Goal: Information Seeking & Learning: Learn about a topic

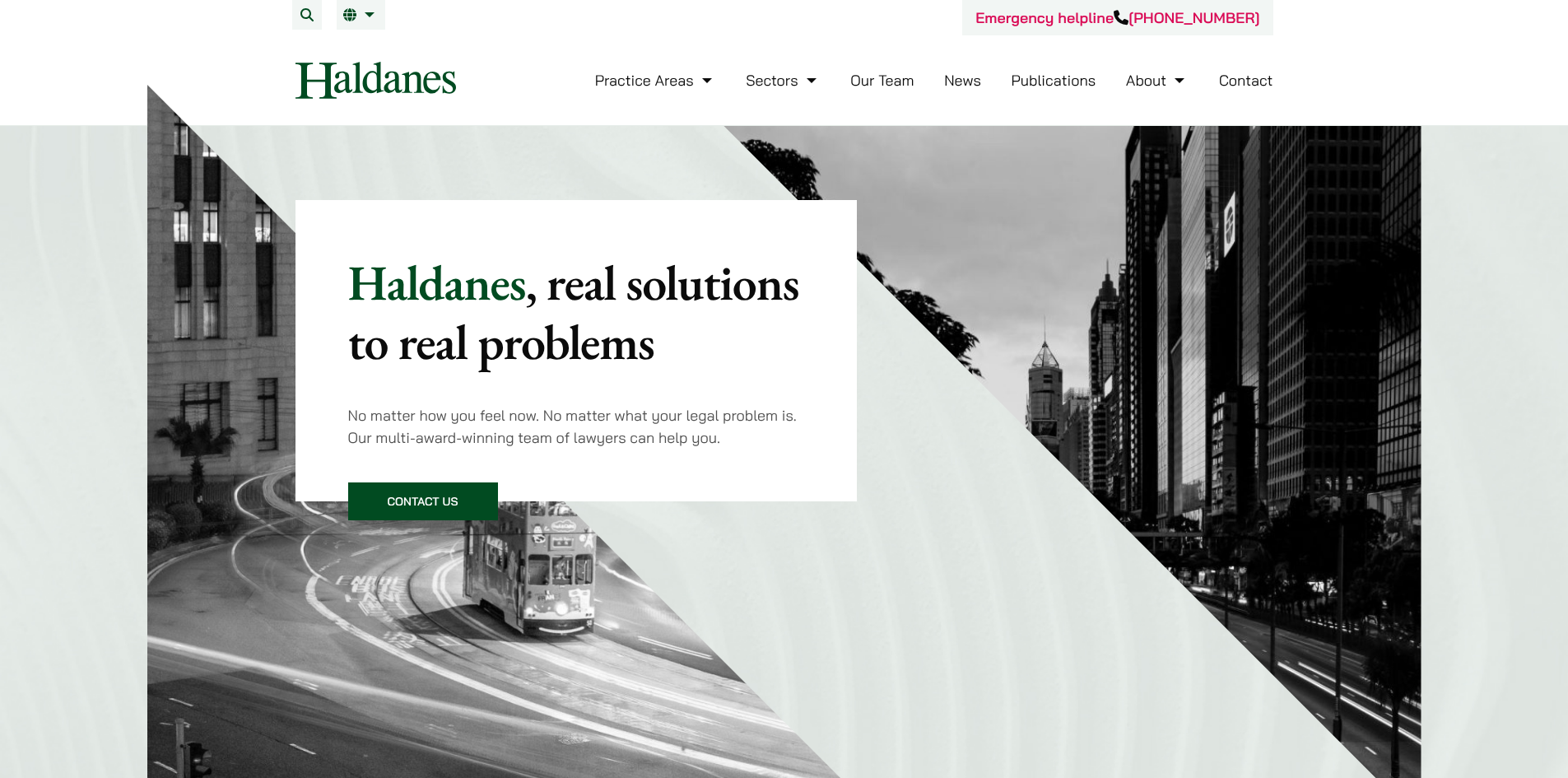
click at [1249, 81] on link "Contact" at bounding box center [1246, 80] width 55 height 19
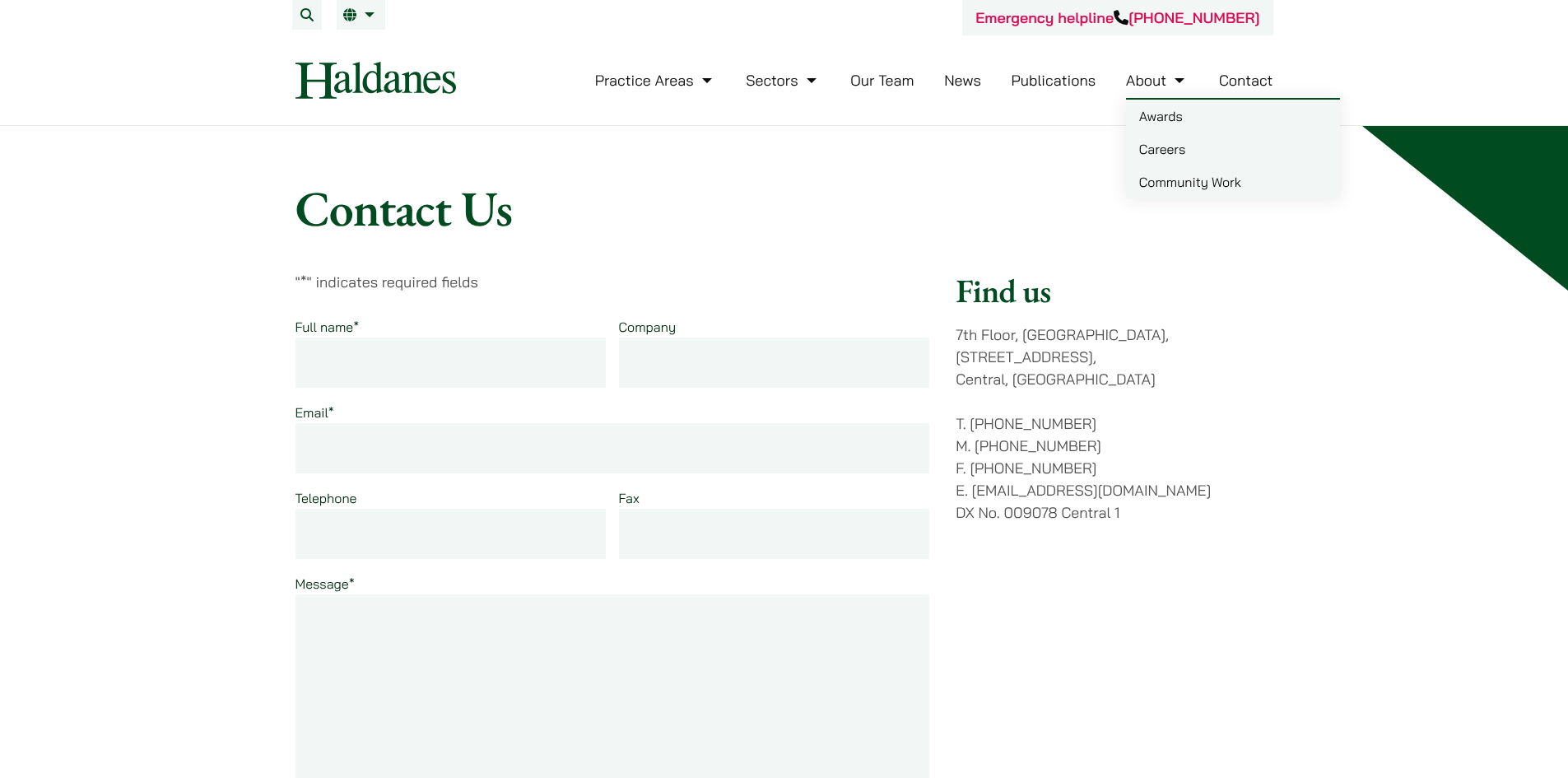
click at [1167, 148] on link "Careers" at bounding box center [1233, 149] width 214 height 33
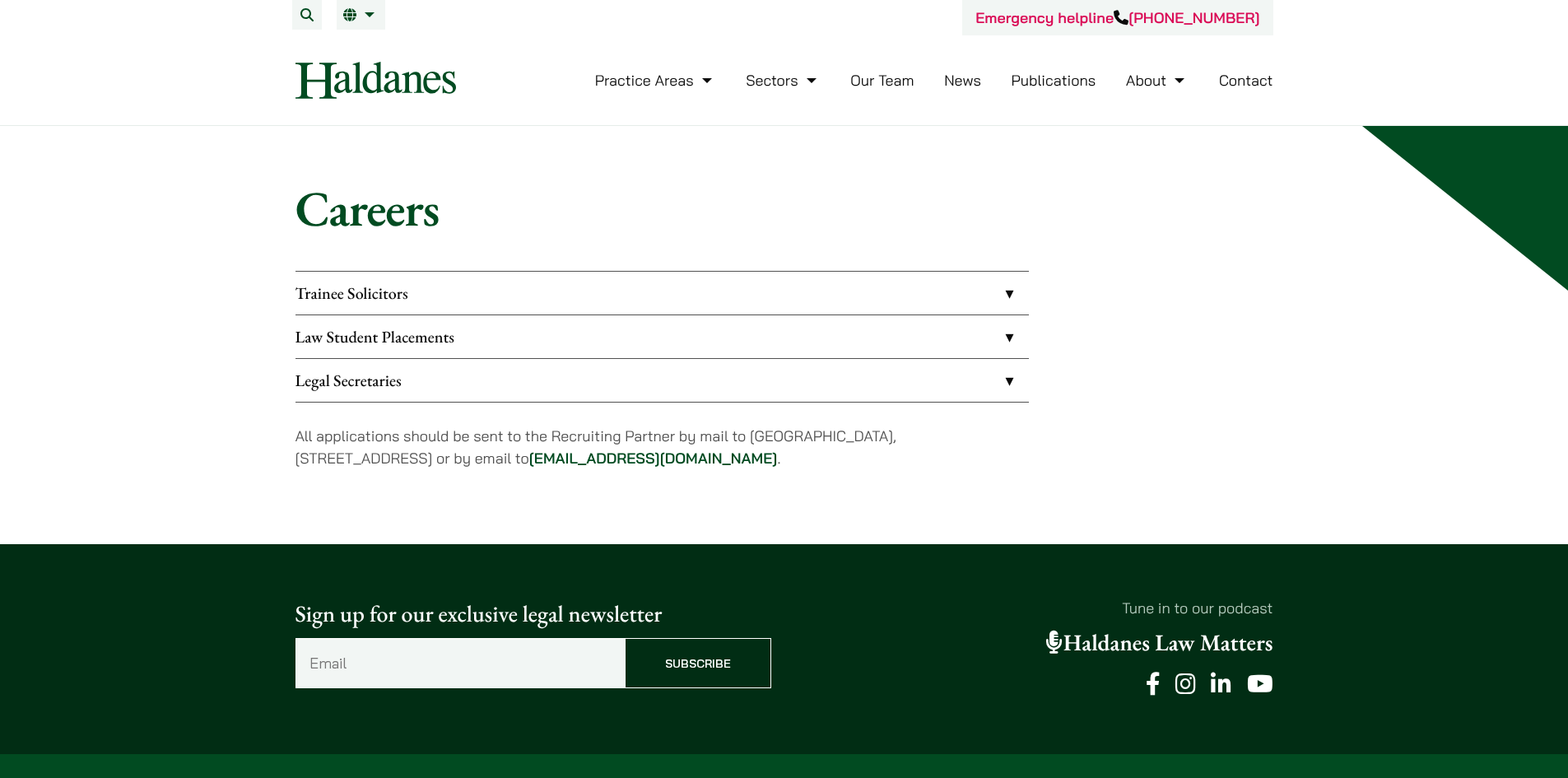
click at [325, 305] on link "Trainee Solicitors" at bounding box center [662, 293] width 733 height 43
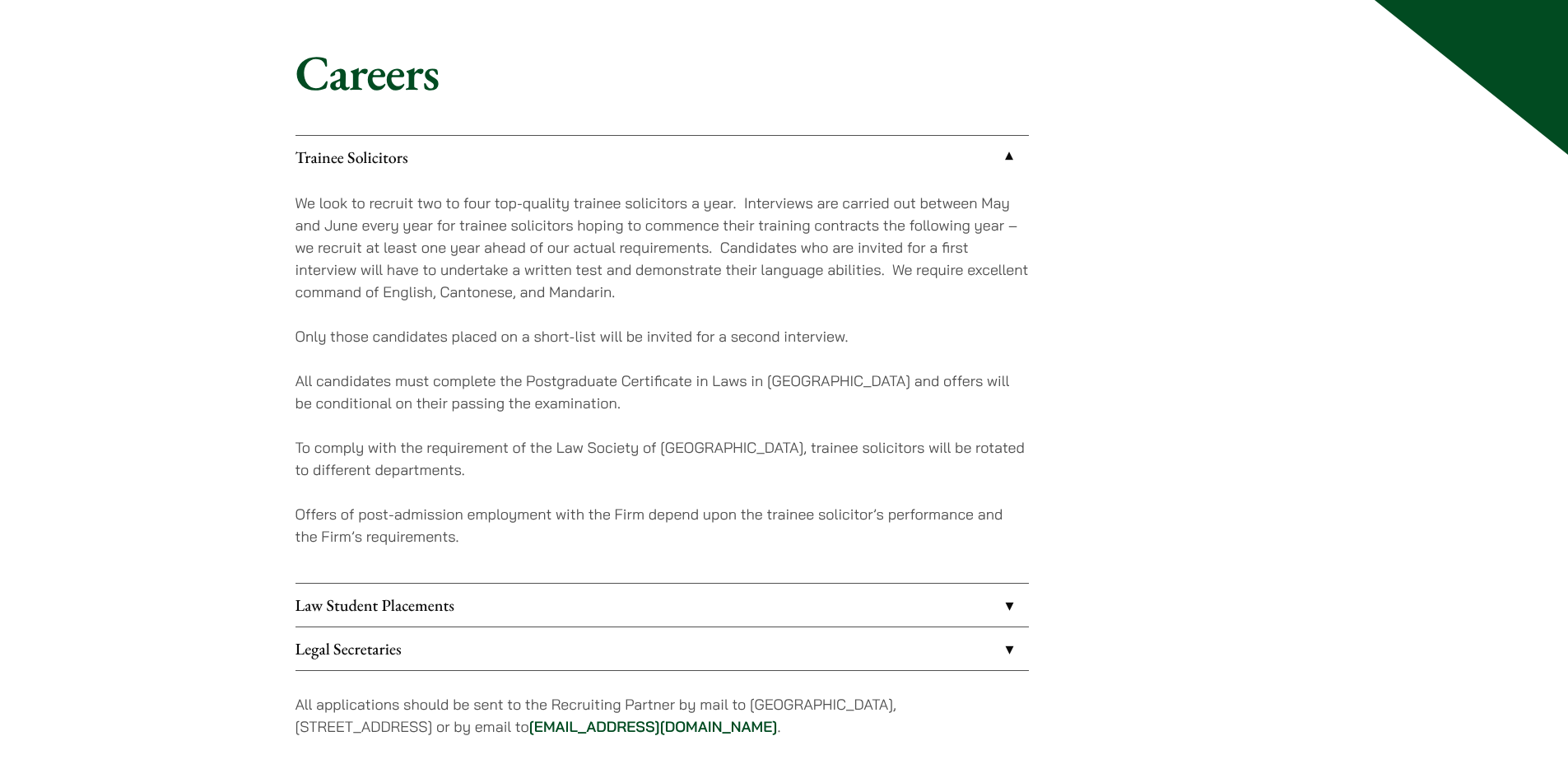
scroll to position [165, 0]
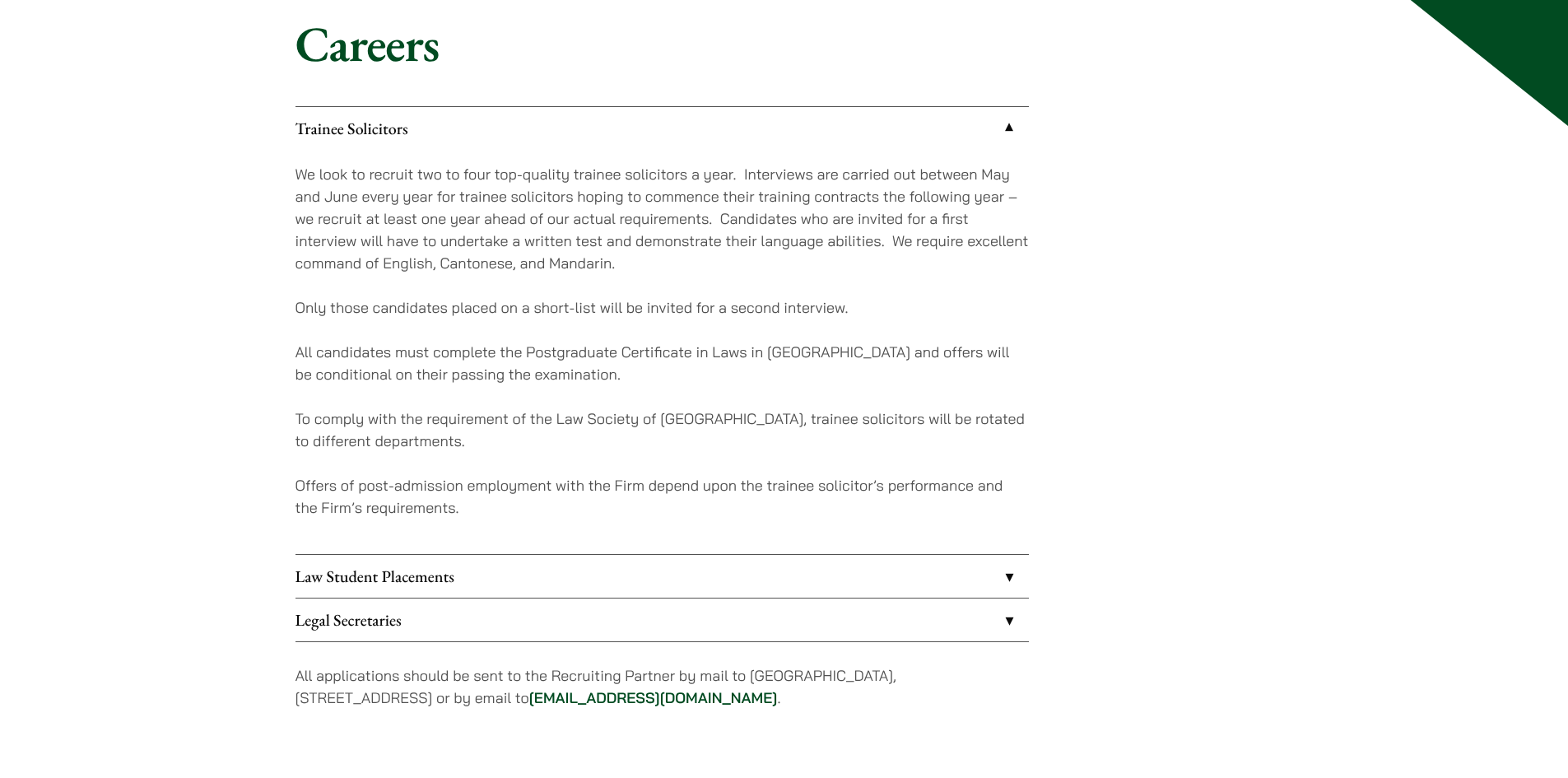
click at [1011, 577] on link "Law Student Placements" at bounding box center [662, 577] width 733 height 43
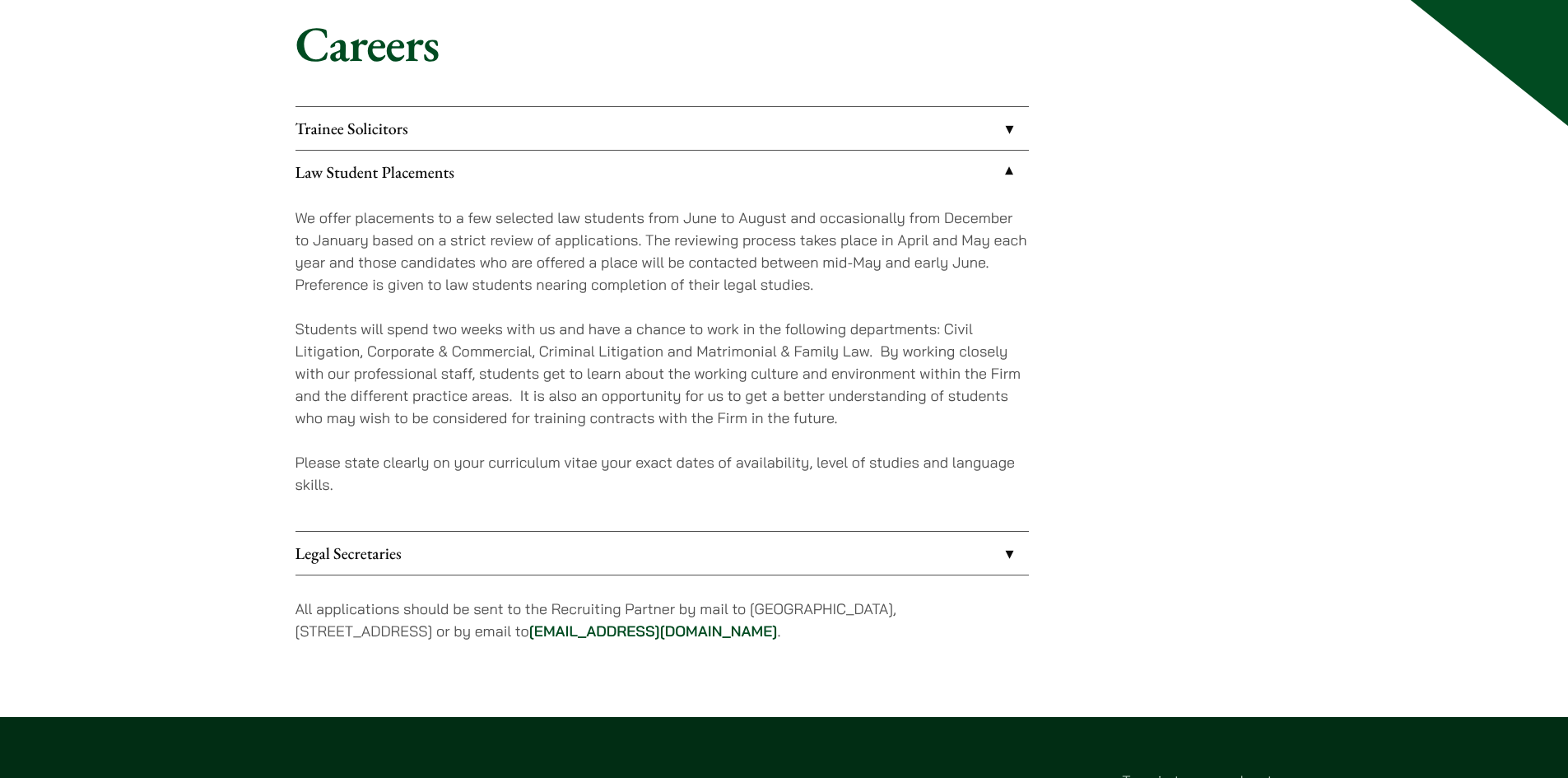
click at [1006, 558] on link "Legal Secretaries" at bounding box center [662, 553] width 733 height 43
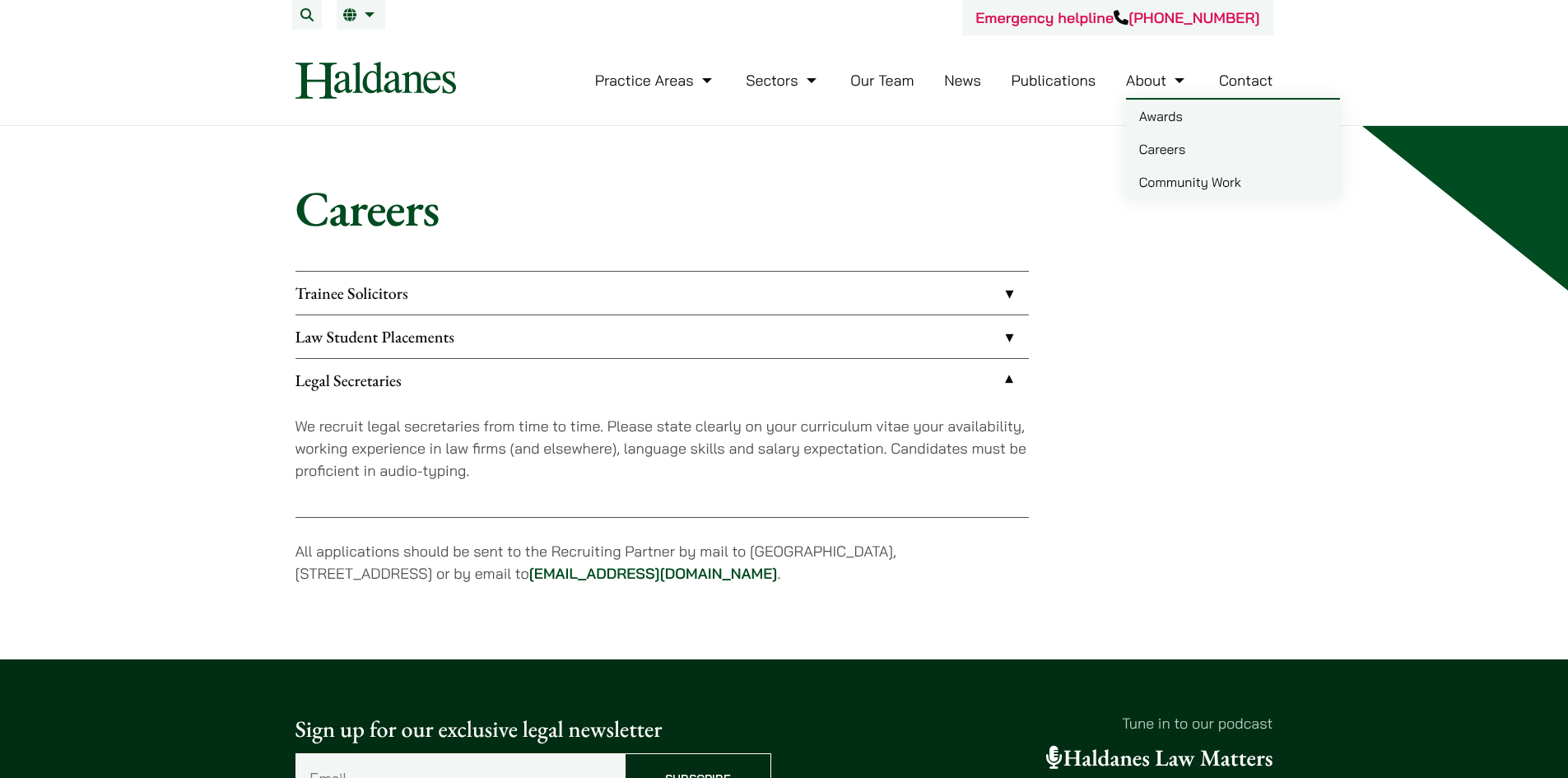
click at [1160, 187] on link "Community Work" at bounding box center [1233, 182] width 214 height 33
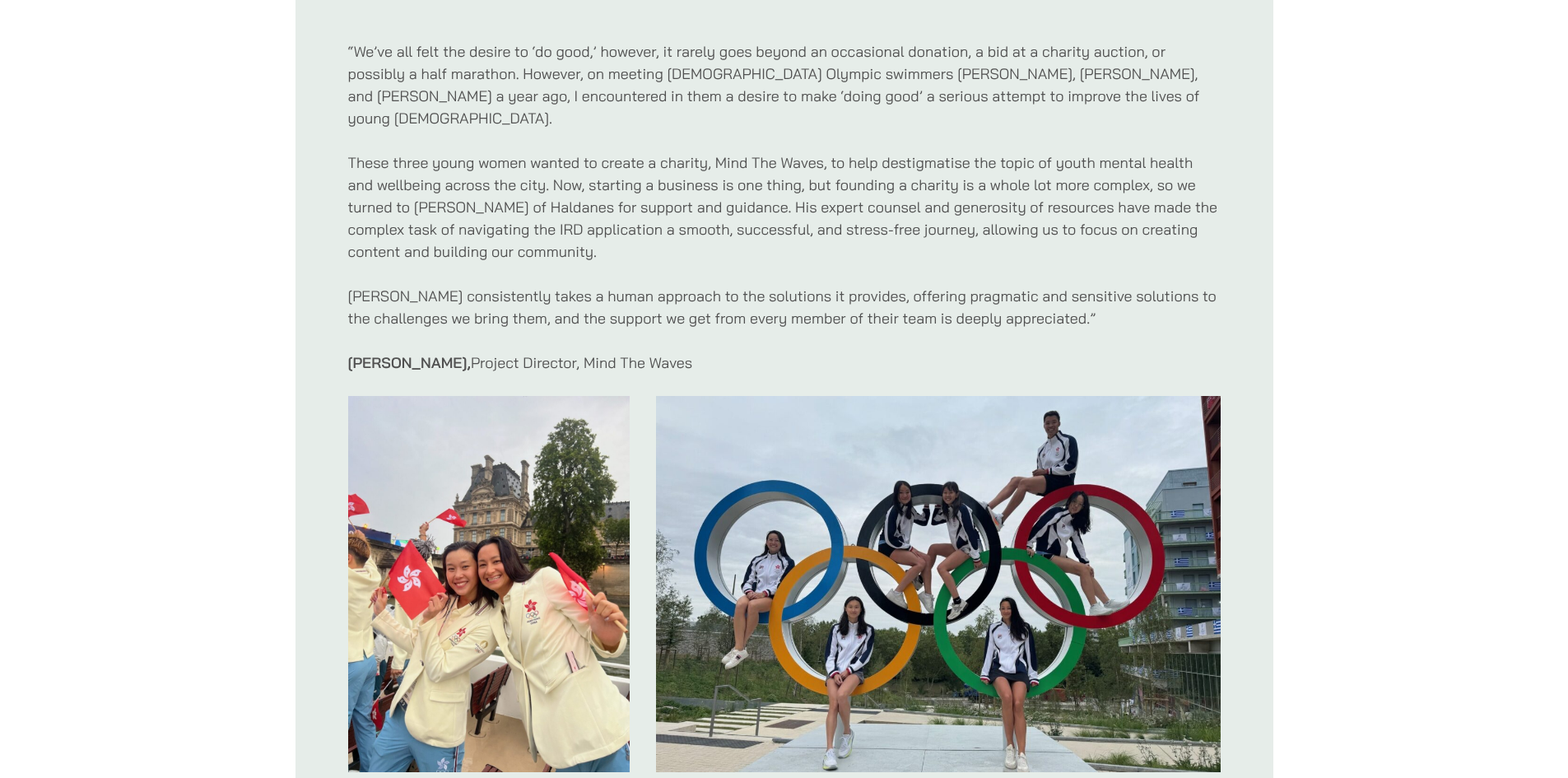
scroll to position [659, 0]
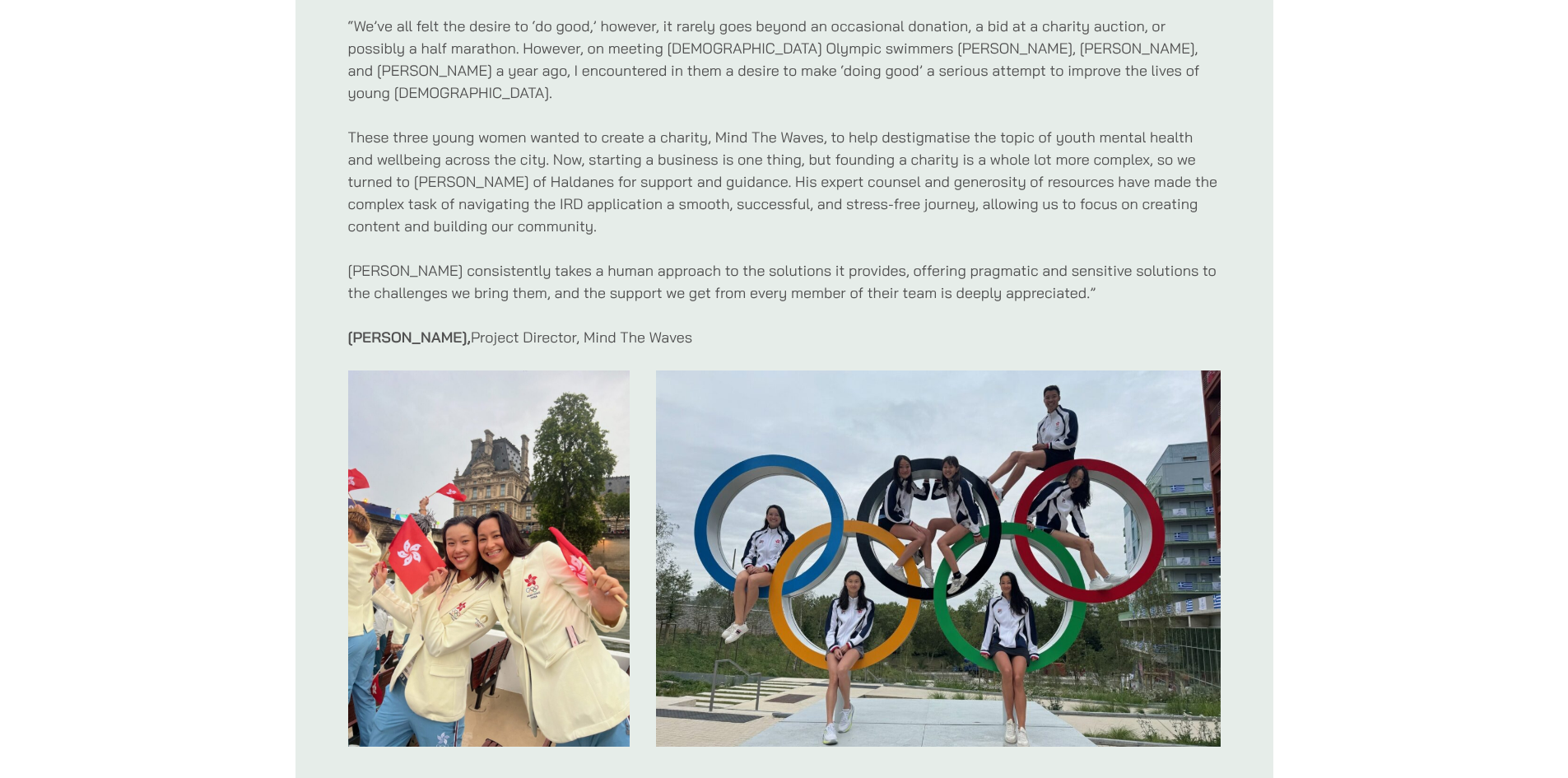
click at [428, 463] on img at bounding box center [489, 558] width 282 height 376
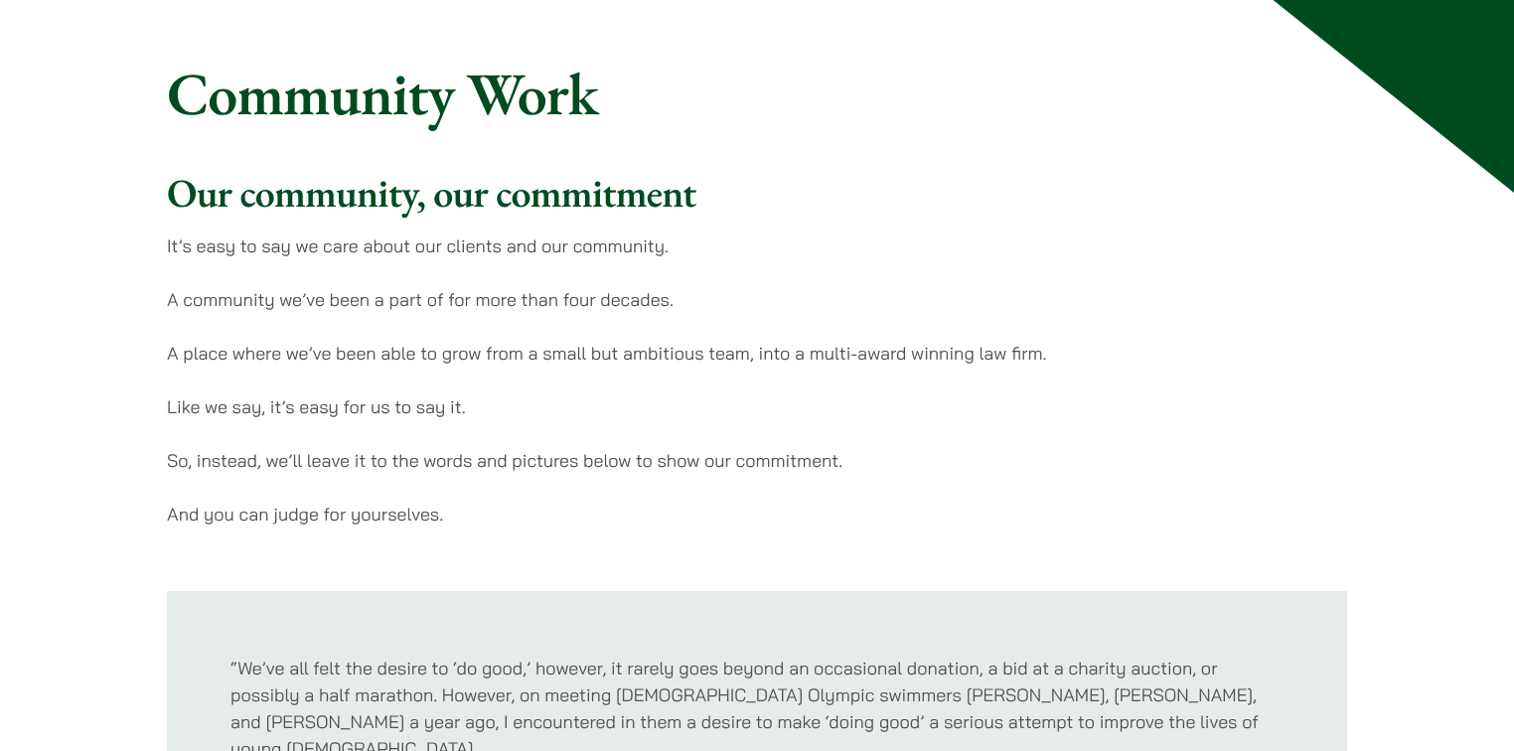
scroll to position [0, 0]
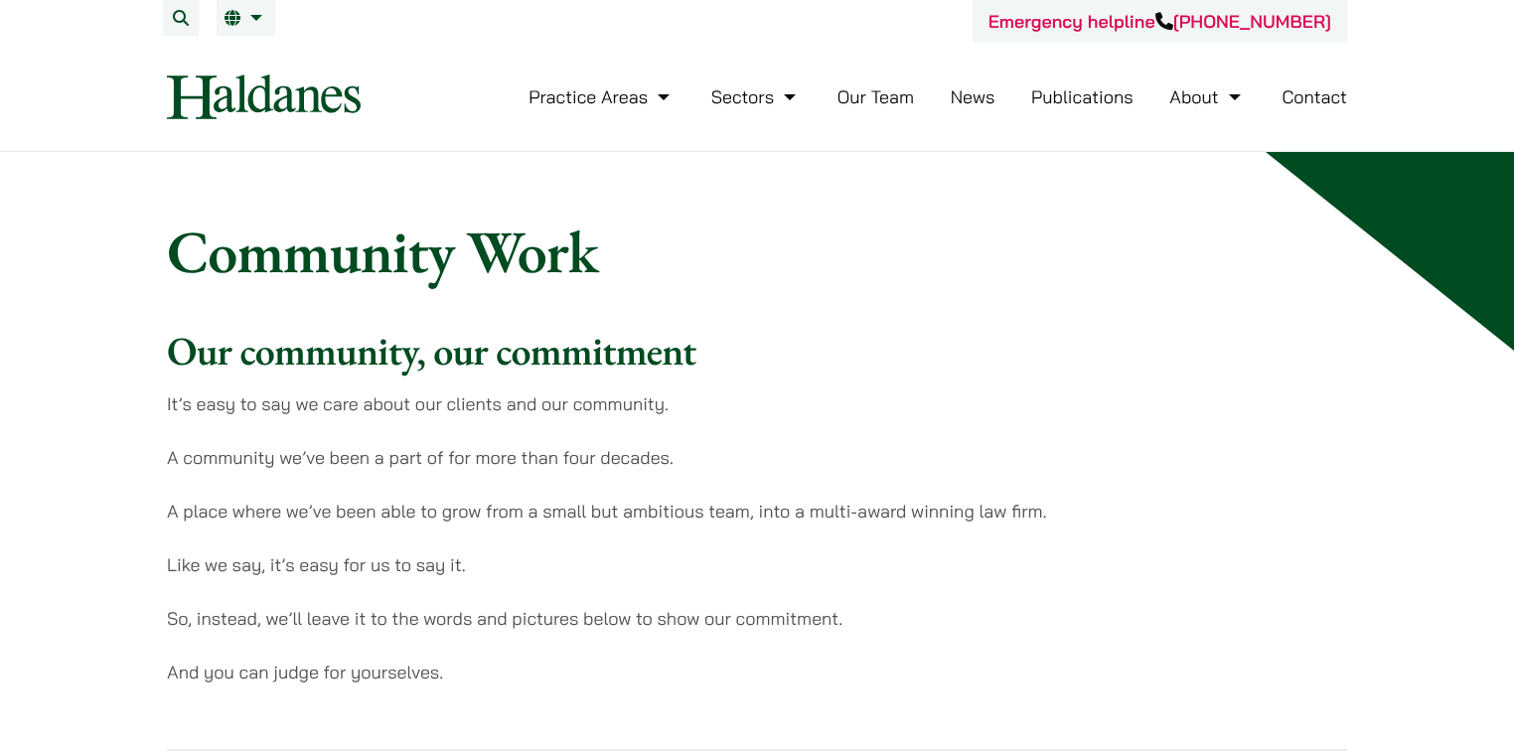
click at [1071, 90] on link "Publications" at bounding box center [1082, 96] width 102 height 23
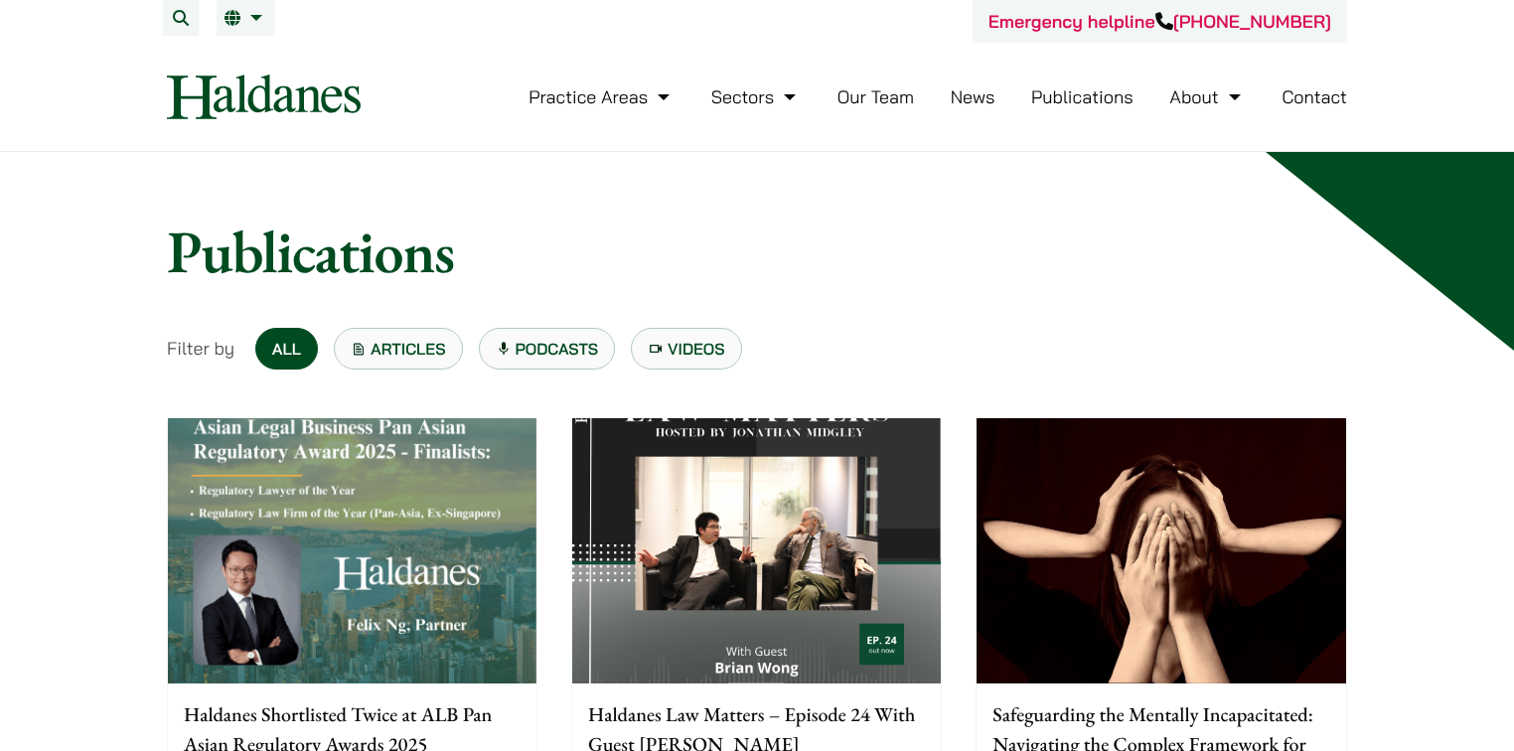
scroll to position [79, 0]
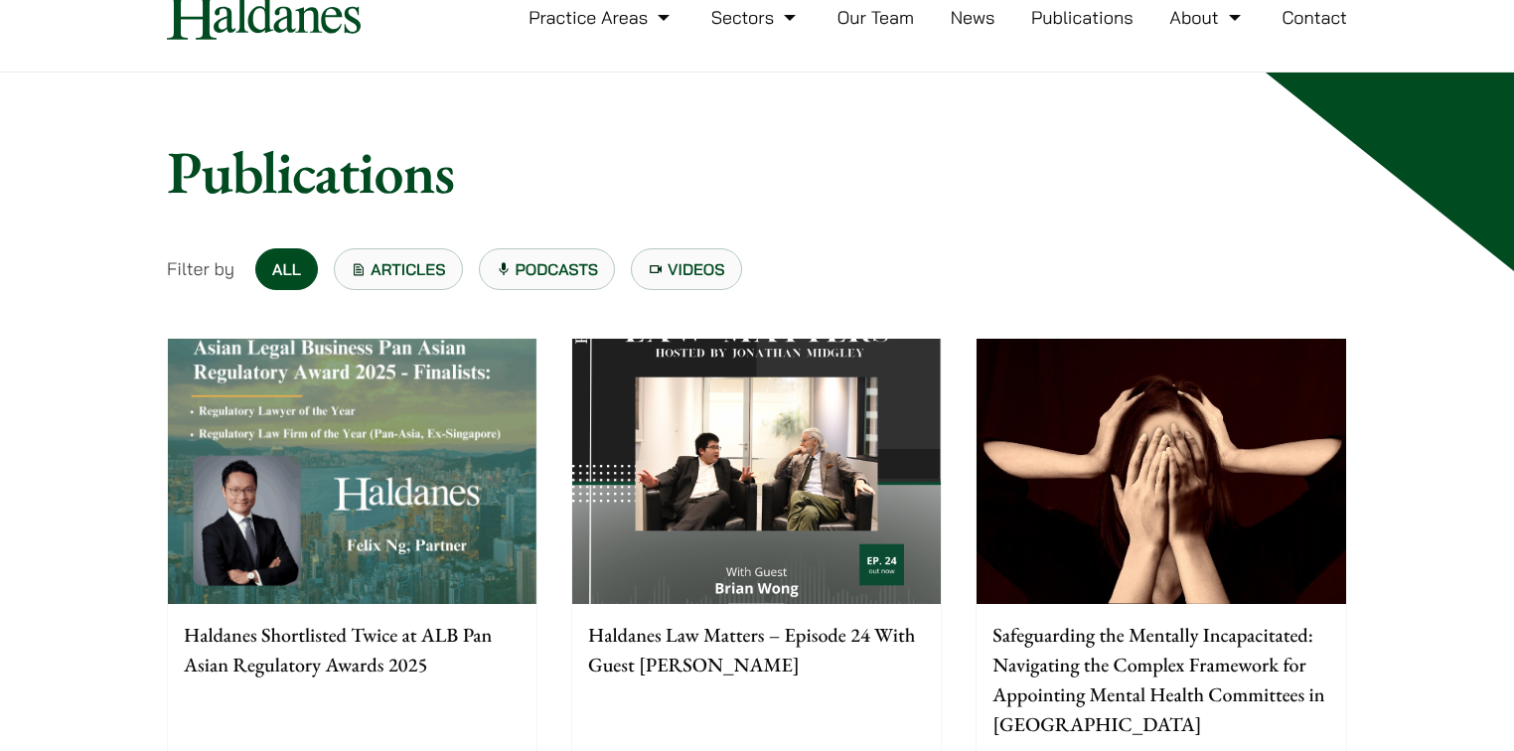
click at [795, 575] on img at bounding box center [756, 471] width 369 height 265
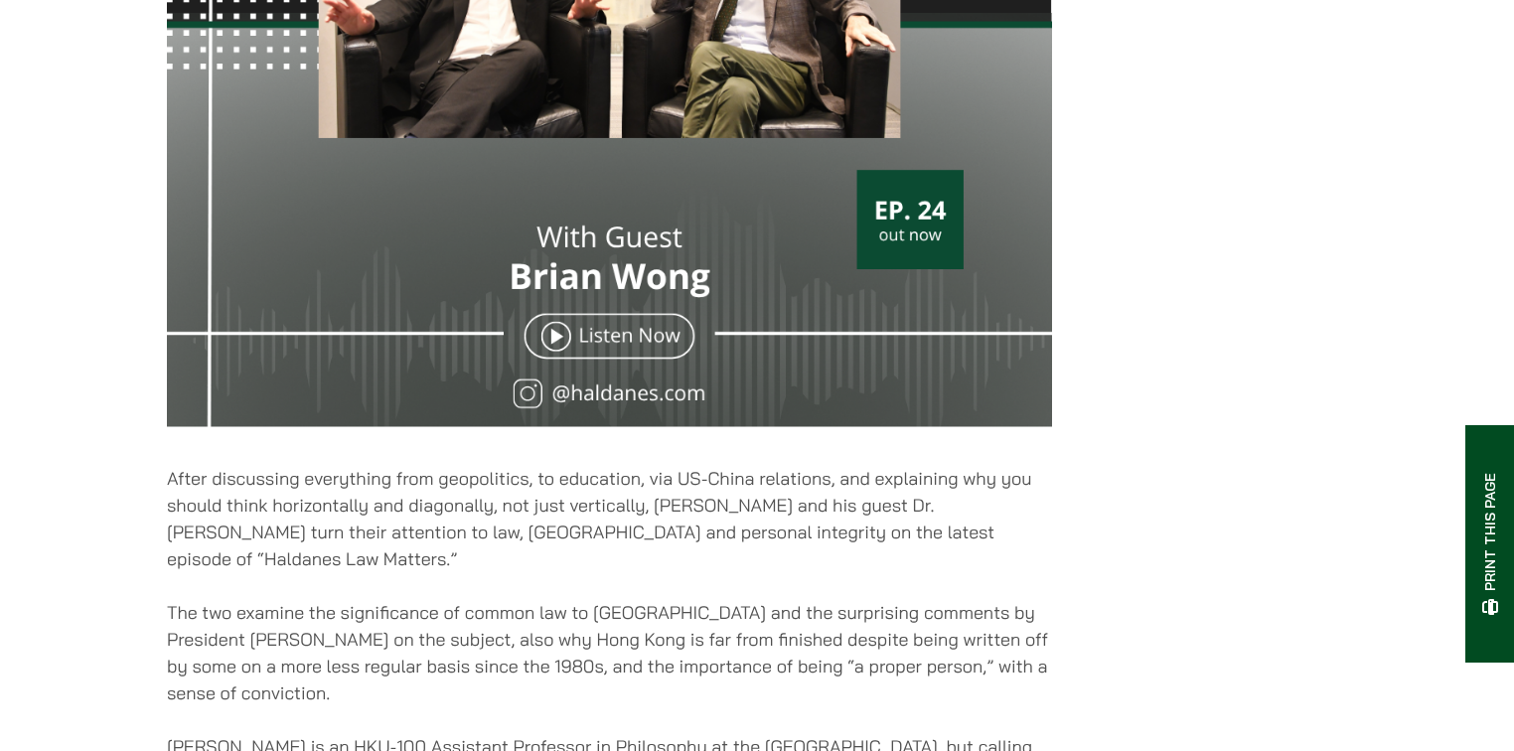
scroll to position [874, 0]
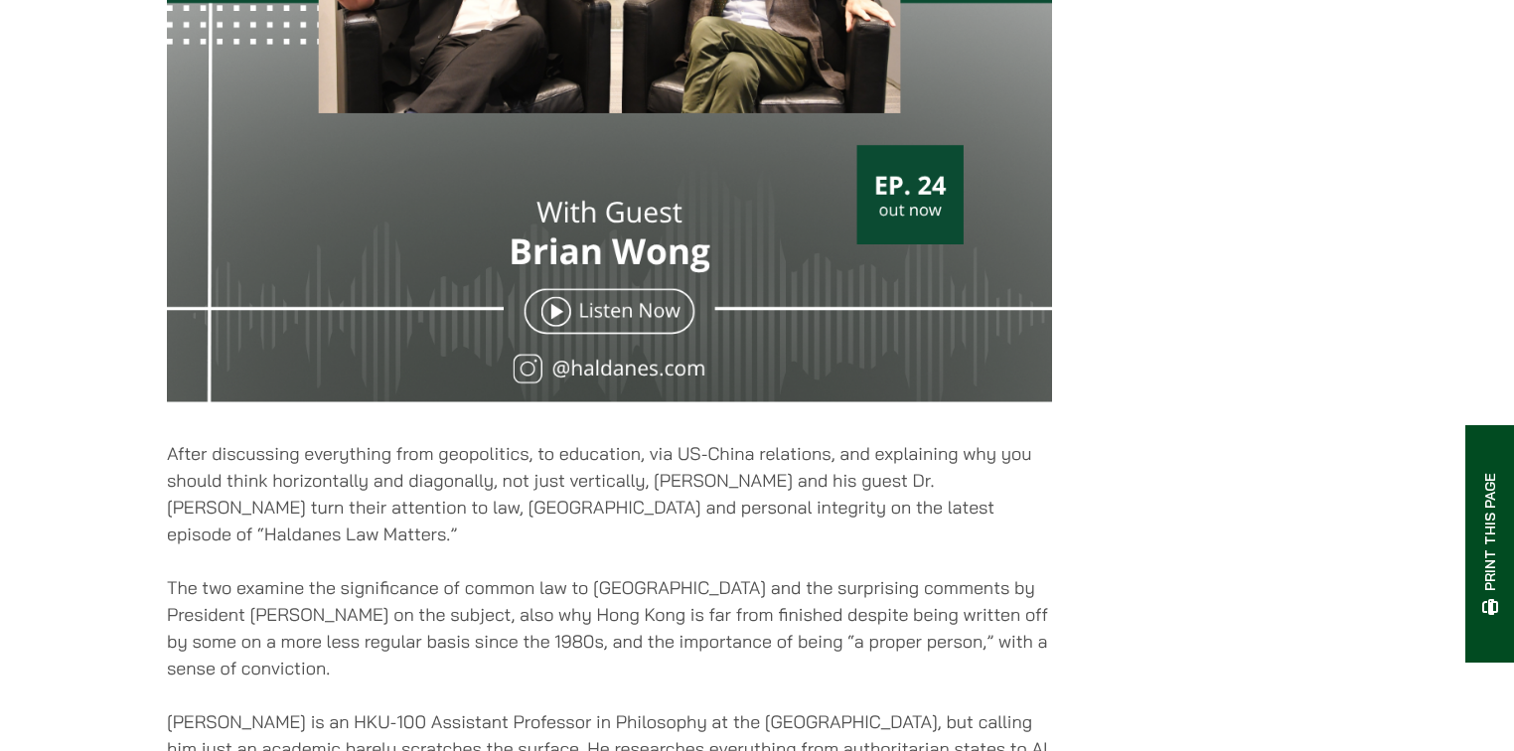
click at [405, 530] on p "After discussing everything from geopolitics, to education, via US-China relati…" at bounding box center [609, 493] width 885 height 107
click at [594, 547] on p "After discussing everything from geopolitics, to education, via US-China relati…" at bounding box center [609, 493] width 885 height 107
click at [651, 544] on p "After discussing everything from geopolitics, to education, via US-China relati…" at bounding box center [609, 493] width 885 height 107
click at [753, 547] on p "After discussing everything from geopolitics, to education, via US-China relati…" at bounding box center [609, 493] width 885 height 107
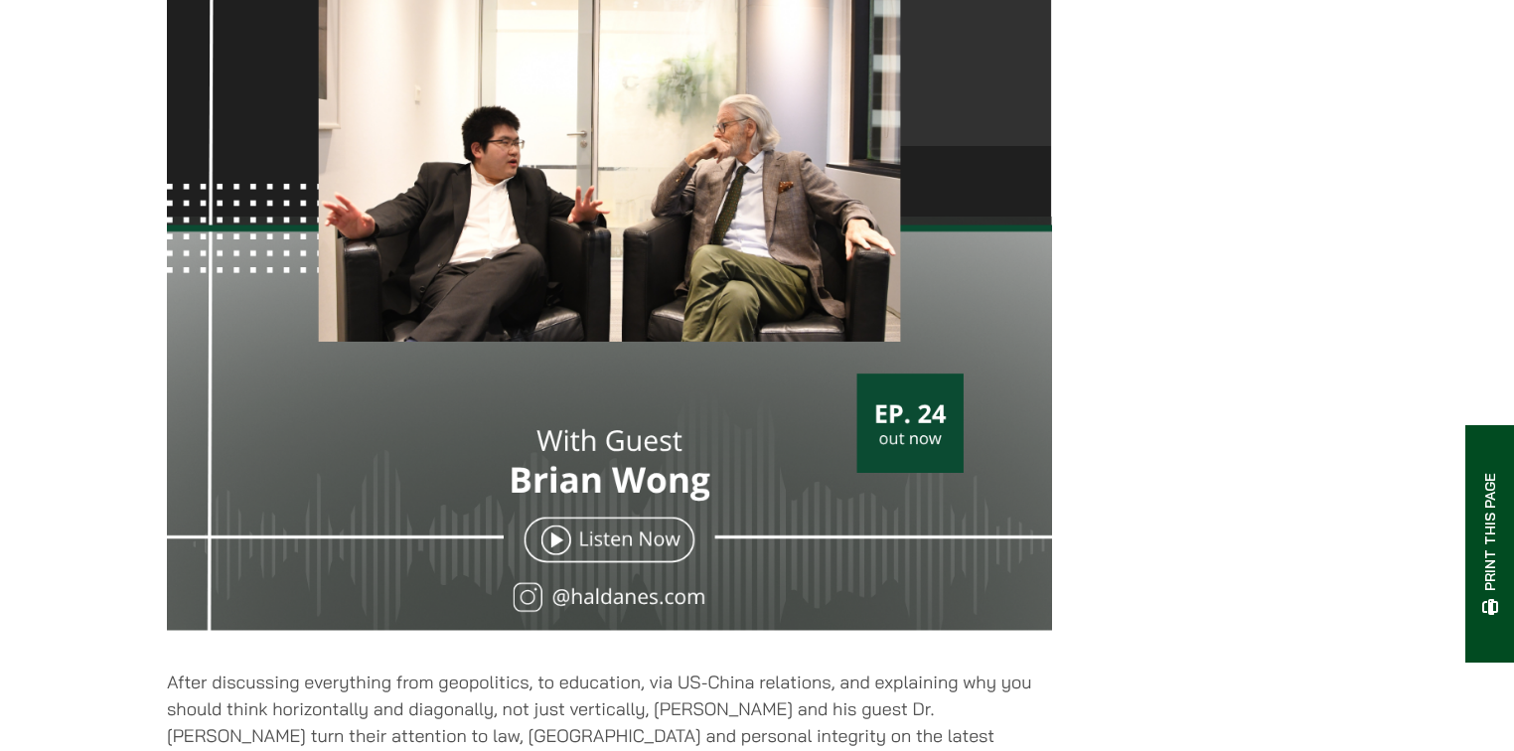
scroll to position [636, 0]
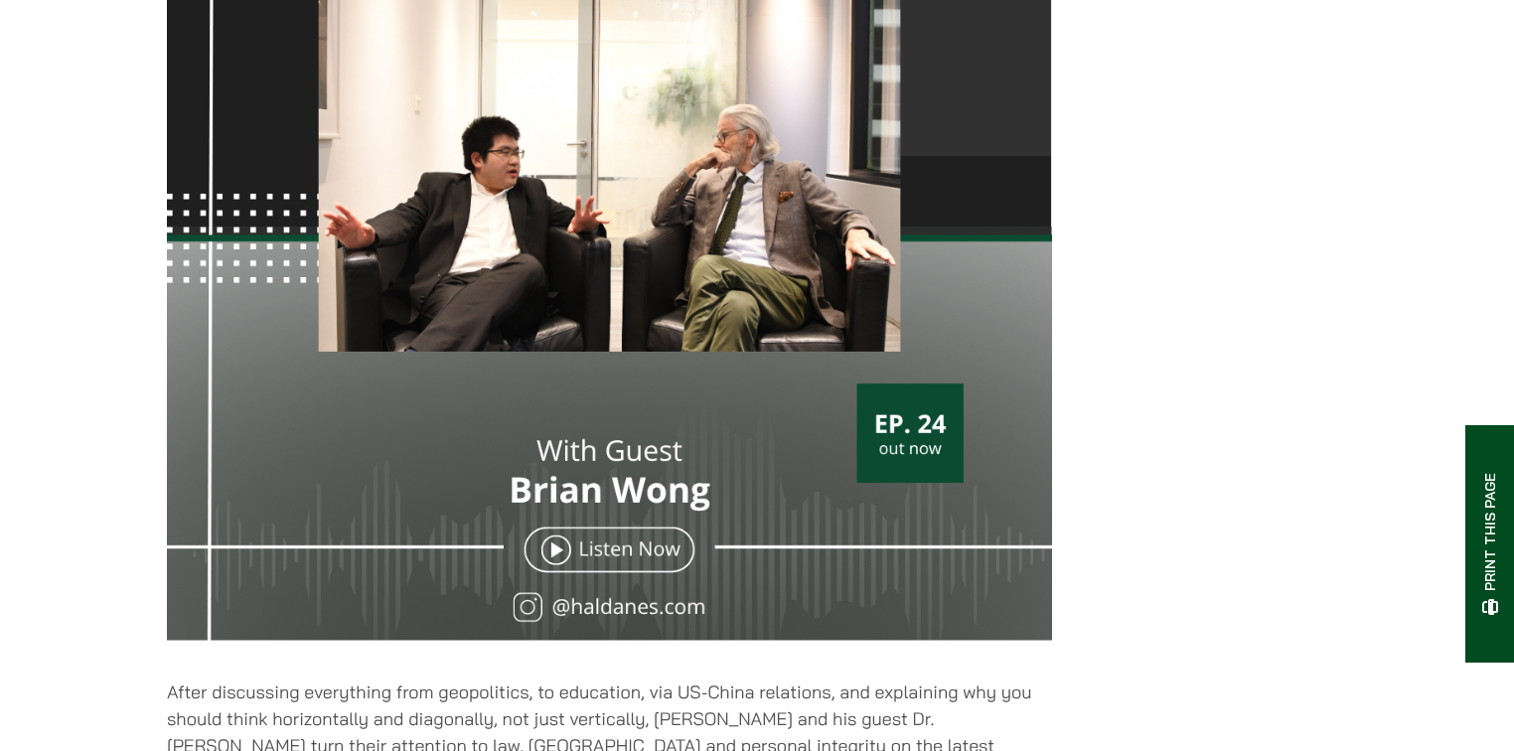
click at [903, 470] on img at bounding box center [609, 209] width 885 height 885
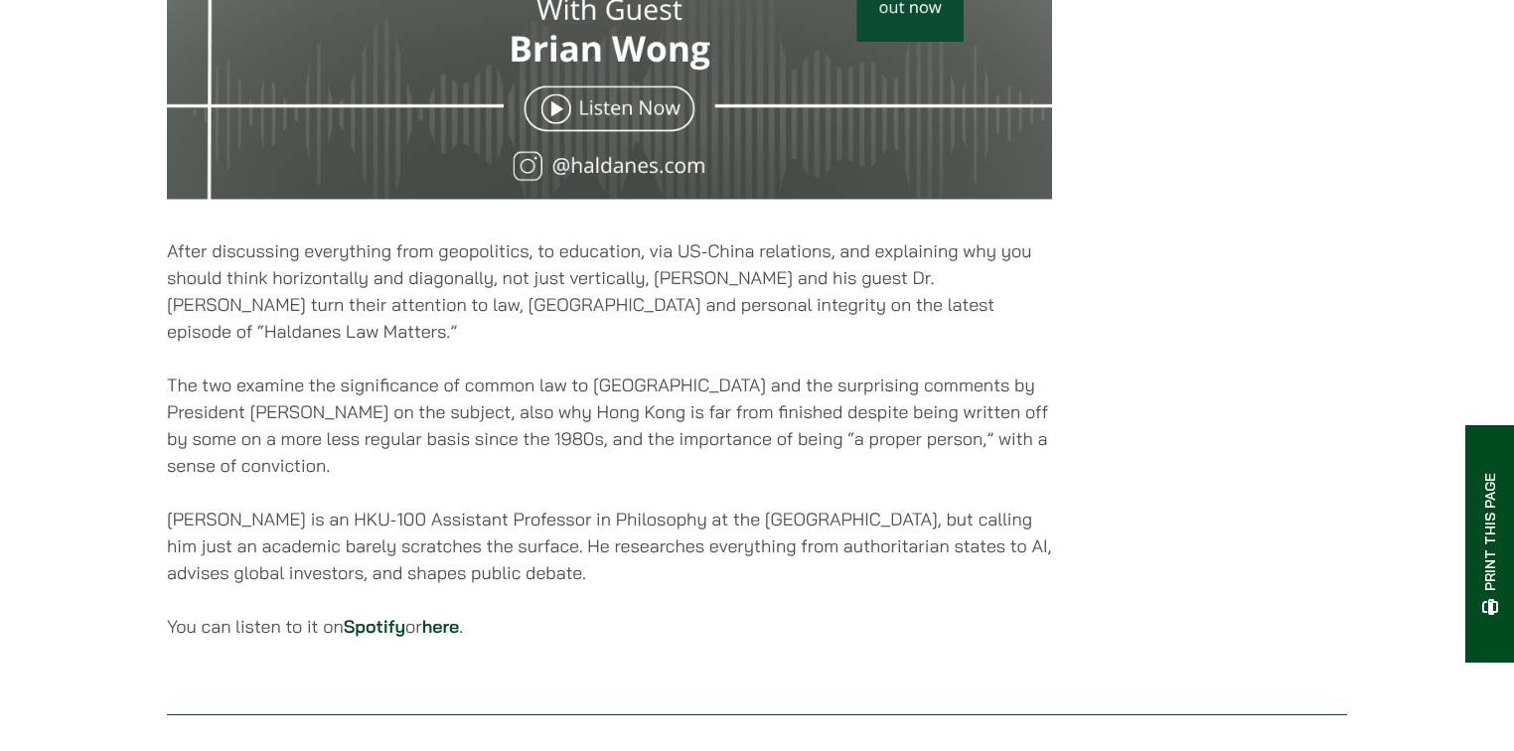
scroll to position [1113, 0]
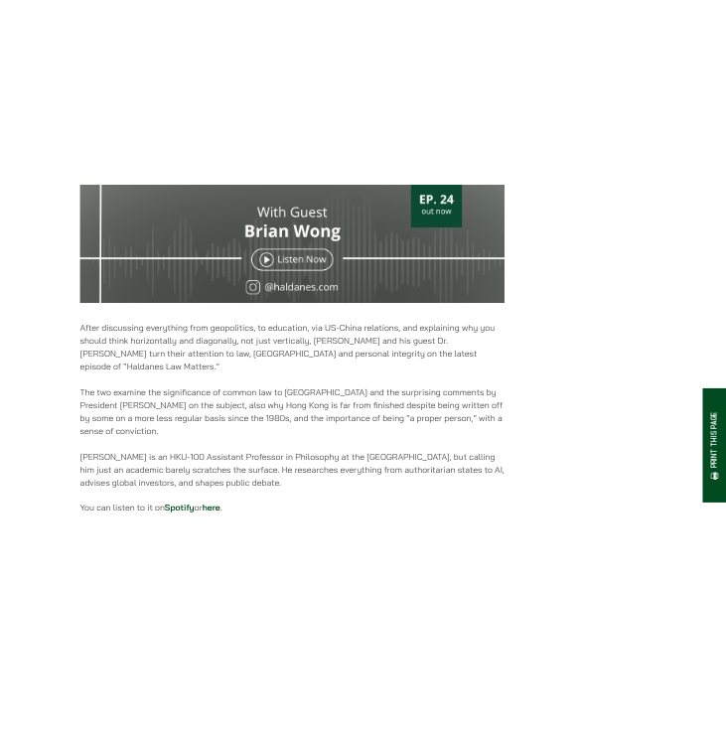
scroll to position [1033, 0]
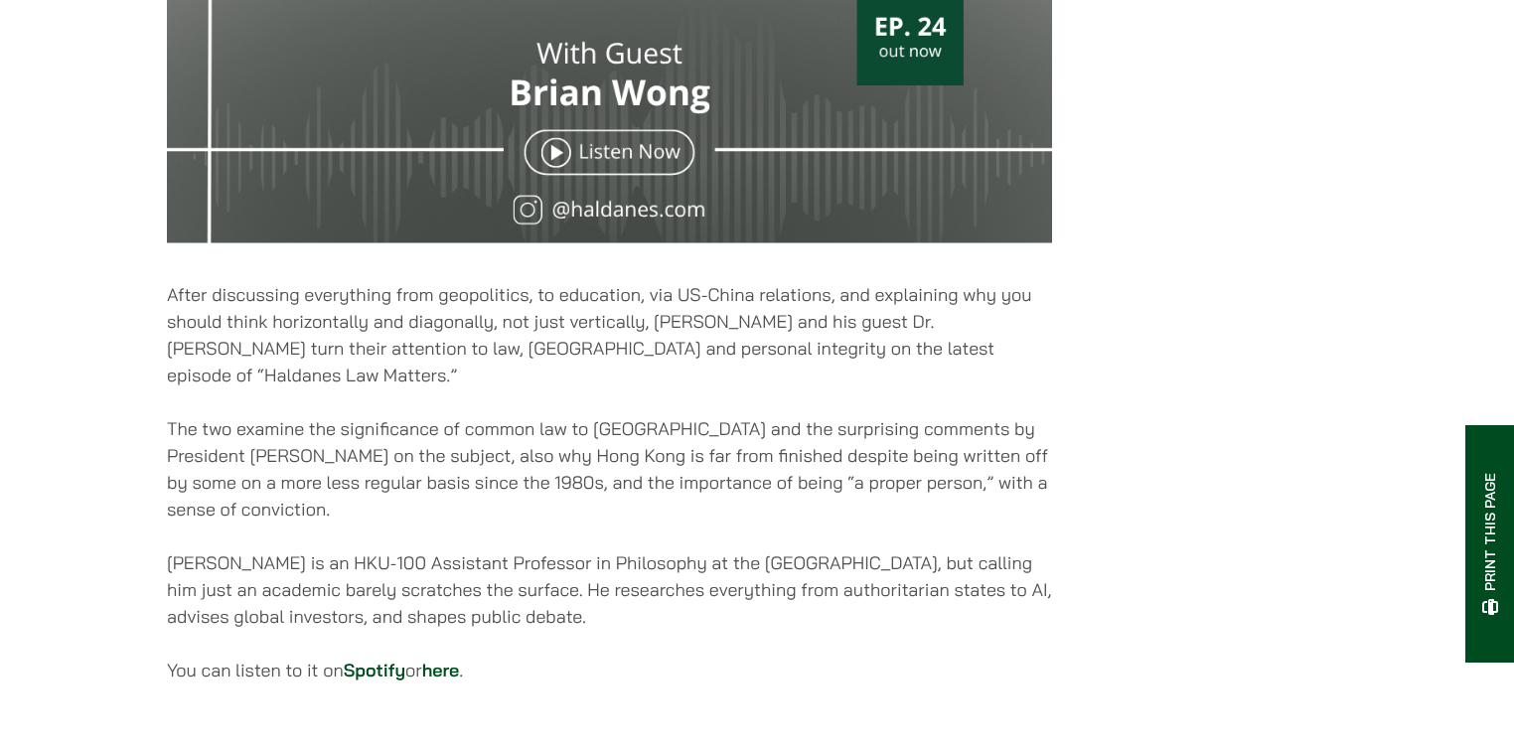
click at [460, 660] on link "here" at bounding box center [441, 670] width 38 height 23
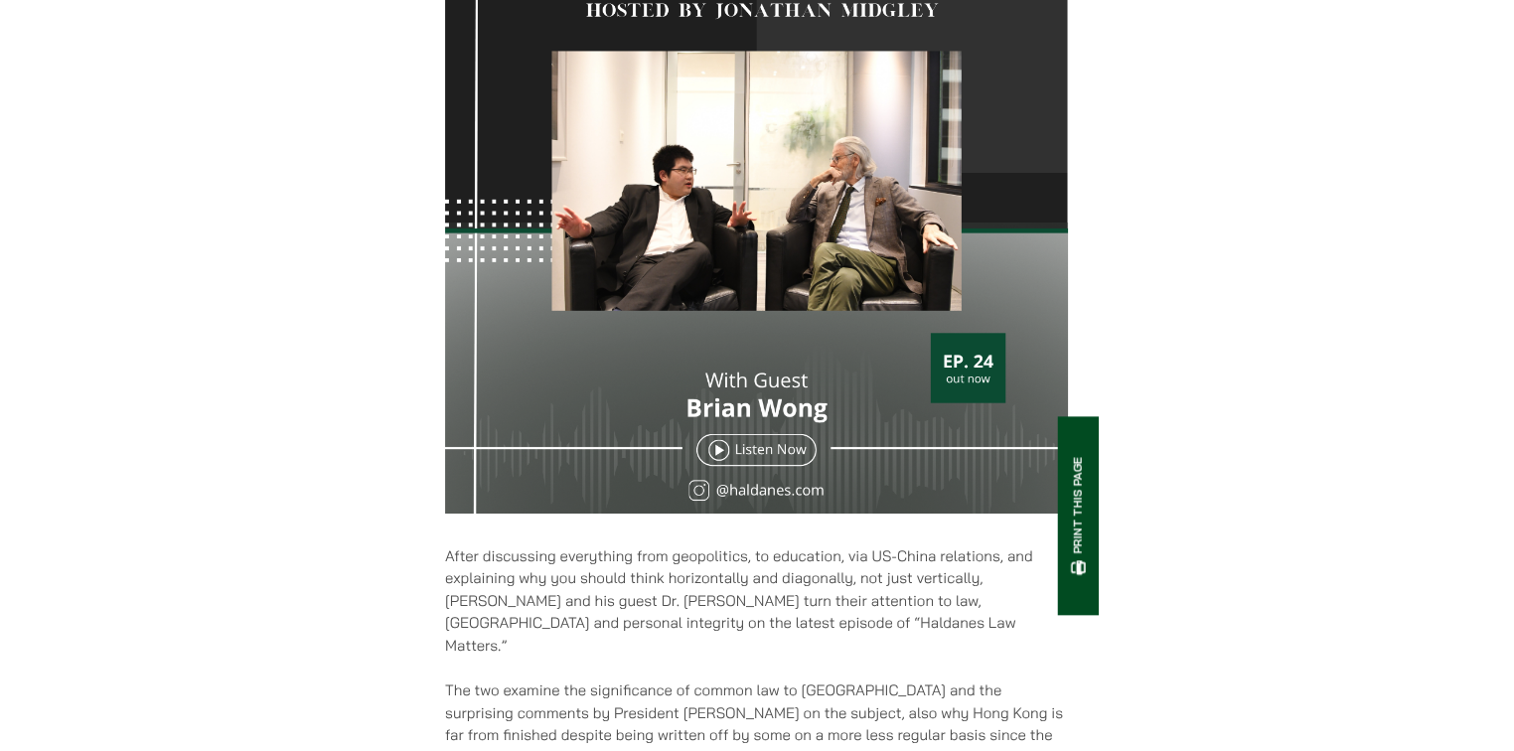
scroll to position [397, 0]
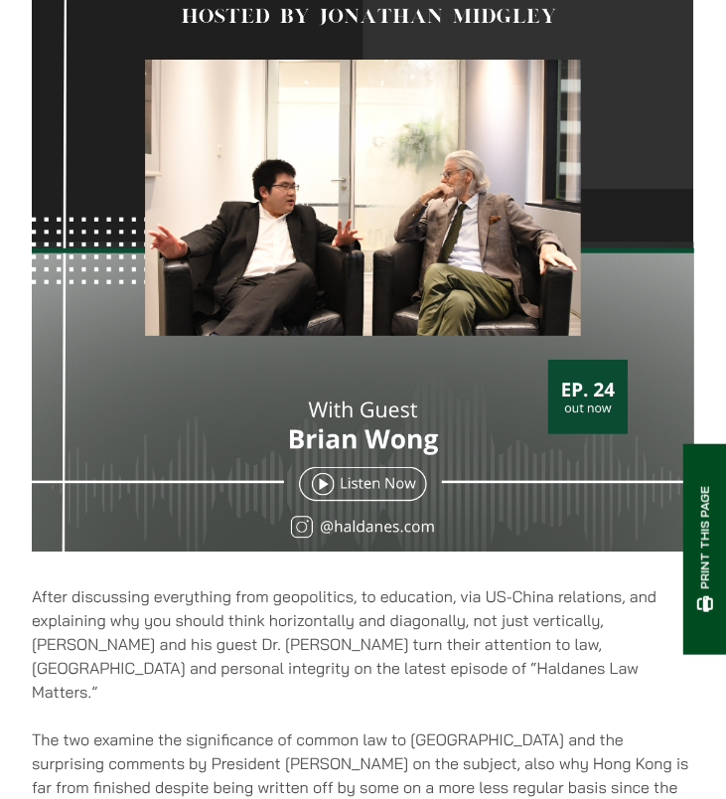
click at [454, 389] on img at bounding box center [363, 229] width 663 height 663
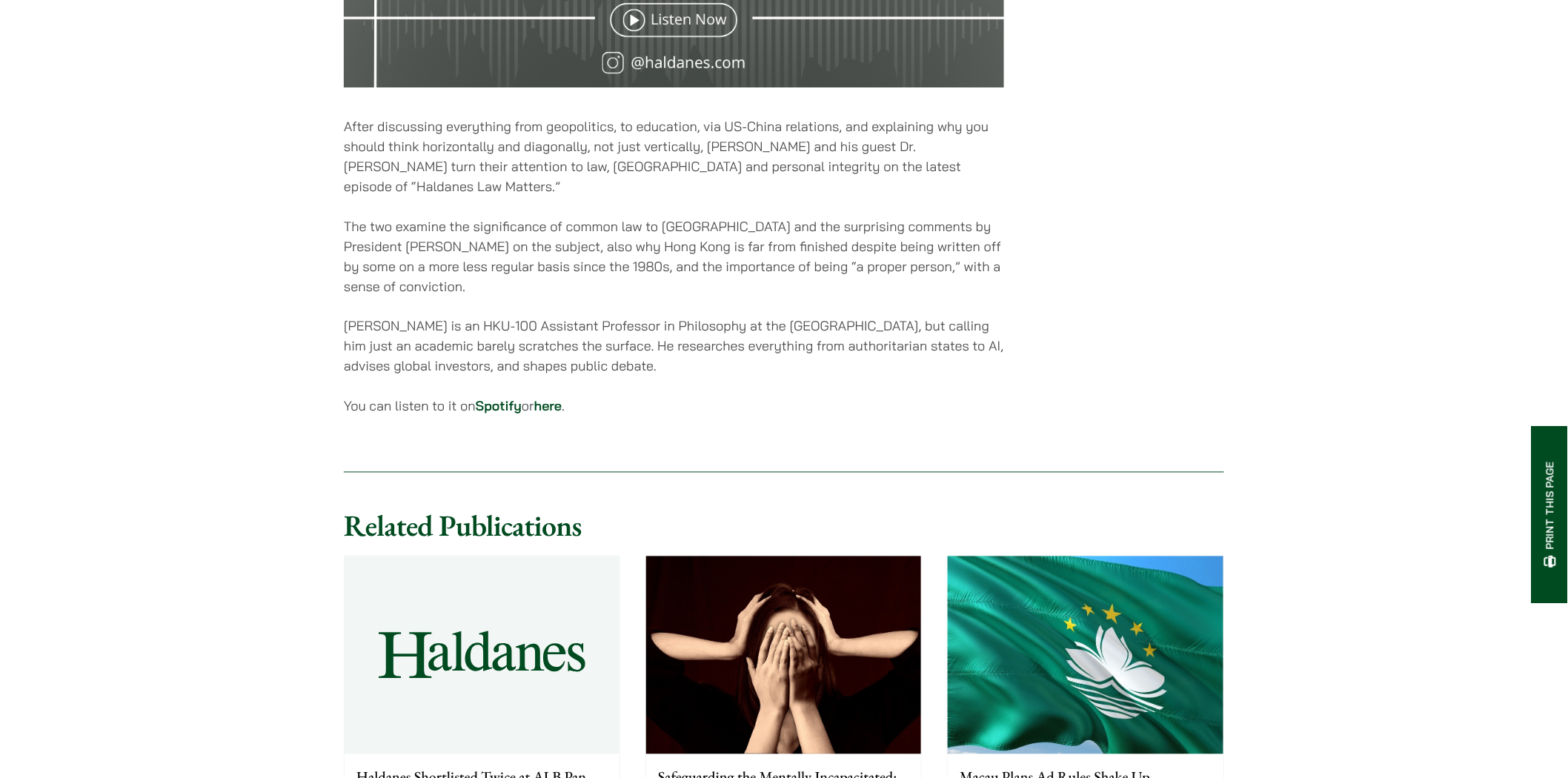
scroll to position [865, 0]
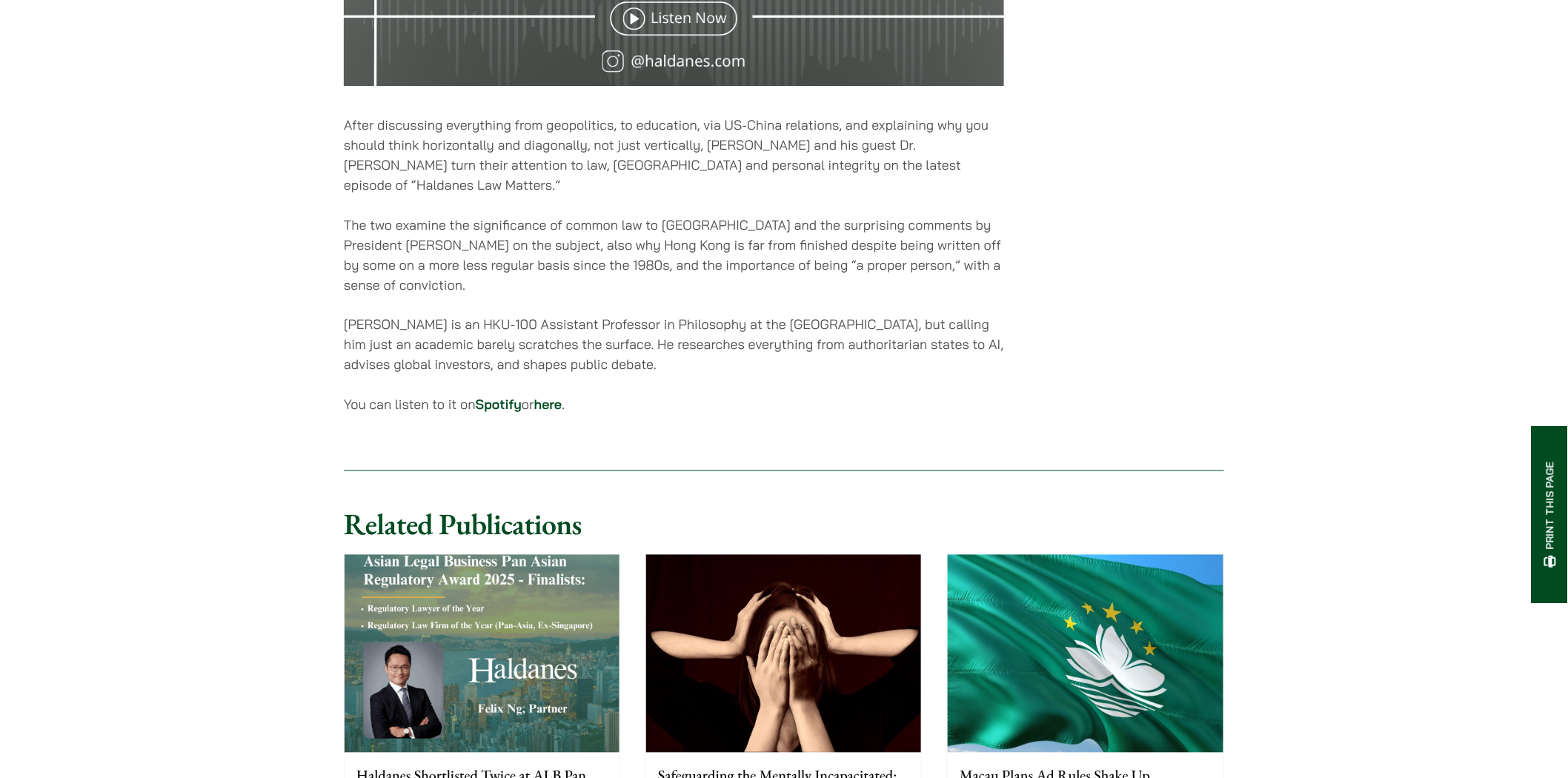
click at [502, 397] on link "Spotify" at bounding box center [499, 405] width 46 height 17
click at [514, 401] on link "Spotify" at bounding box center [499, 405] width 46 height 17
